Goal: Information Seeking & Learning: Understand process/instructions

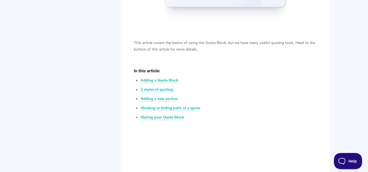
scroll to position [283, 0]
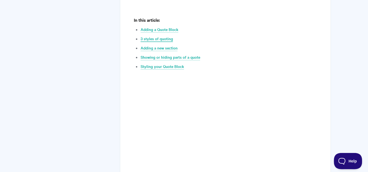
click at [170, 38] on link "3 styles of quoting" at bounding box center [157, 39] width 32 height 6
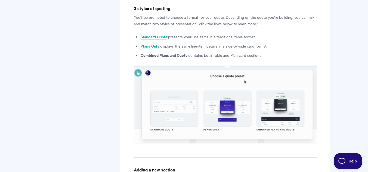
scroll to position [683, 0]
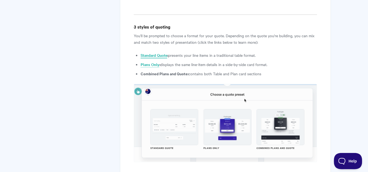
click at [159, 56] on link "Standard Quote" at bounding box center [154, 56] width 27 height 6
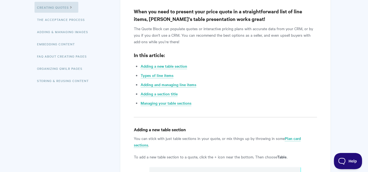
scroll to position [109, 0]
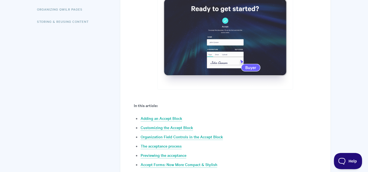
scroll to position [196, 0]
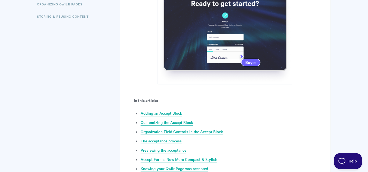
click at [184, 123] on link "Customizing the Accept Block" at bounding box center [167, 123] width 53 height 6
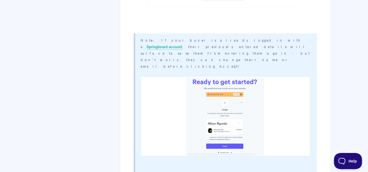
scroll to position [2493, 0]
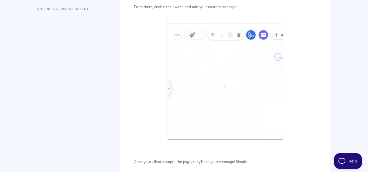
scroll to position [192, 0]
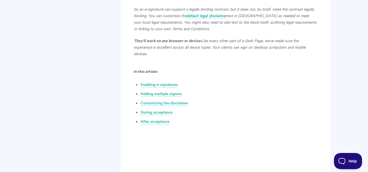
scroll to position [261, 0]
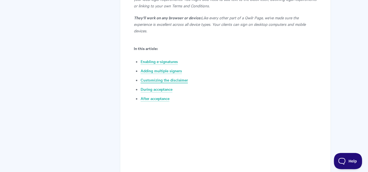
click at [160, 78] on link "Customizing the disclaimer" at bounding box center [164, 81] width 47 height 6
